Goal: Communication & Community: Answer question/provide support

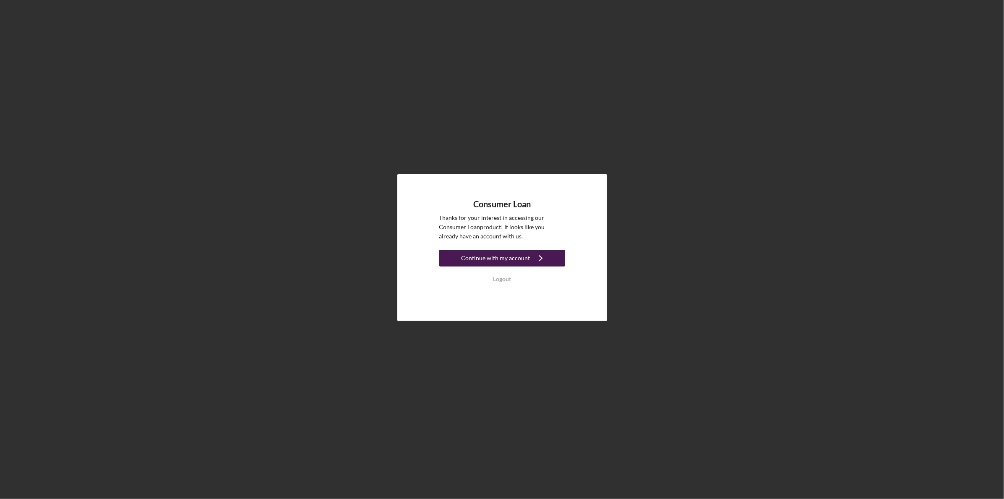
click at [516, 256] on div "Continue with my account" at bounding box center [496, 258] width 69 height 17
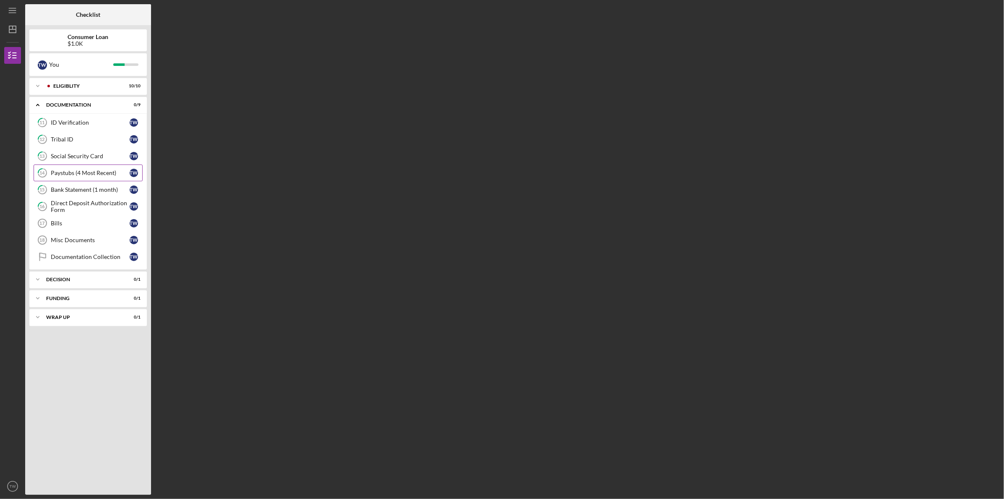
click at [103, 165] on link "14 Paystubs (4 Most Recent) T W" at bounding box center [88, 173] width 109 height 17
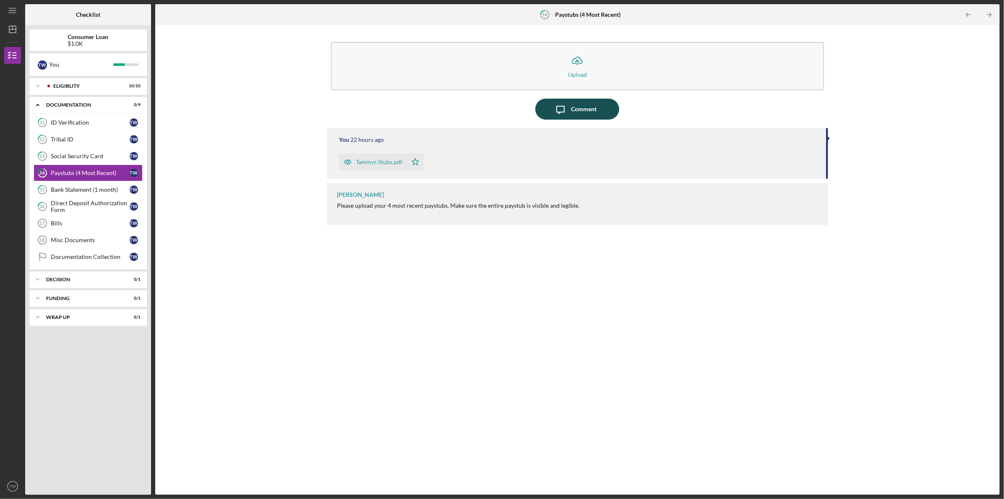
click at [587, 111] on div "Comment" at bounding box center [584, 109] width 26 height 21
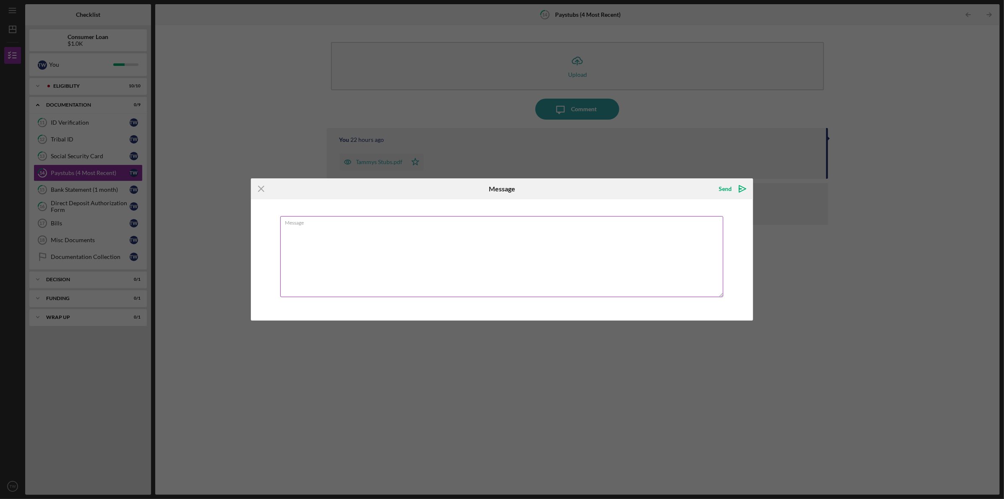
click at [365, 232] on textarea "Message" at bounding box center [501, 256] width 443 height 81
click at [584, 230] on textarea "I had a tax levy from last year and its finally been lifted. So an additionally…" at bounding box center [501, 256] width 443 height 81
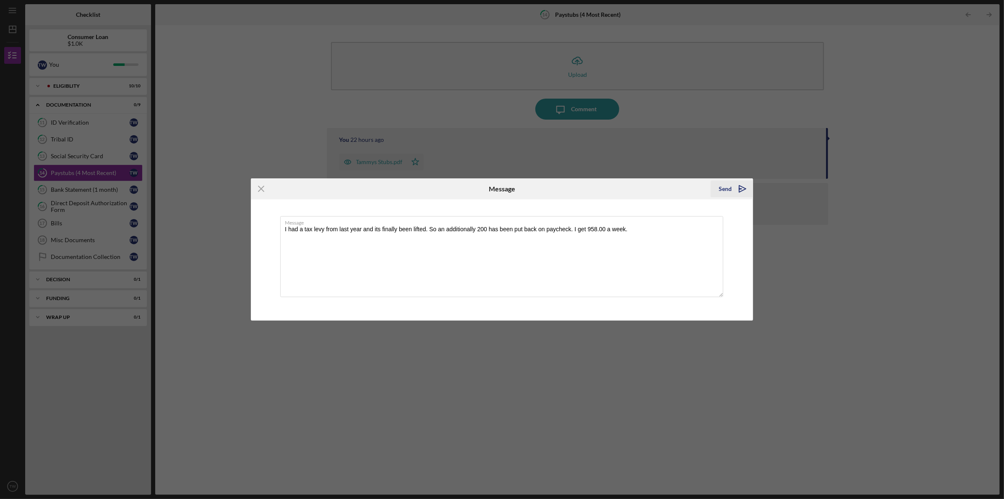
type textarea "I had a tax levy from last year and its finally been lifted. So an additionally…"
click at [728, 188] on div "Send" at bounding box center [725, 188] width 13 height 17
